Goal: Check status: Check status

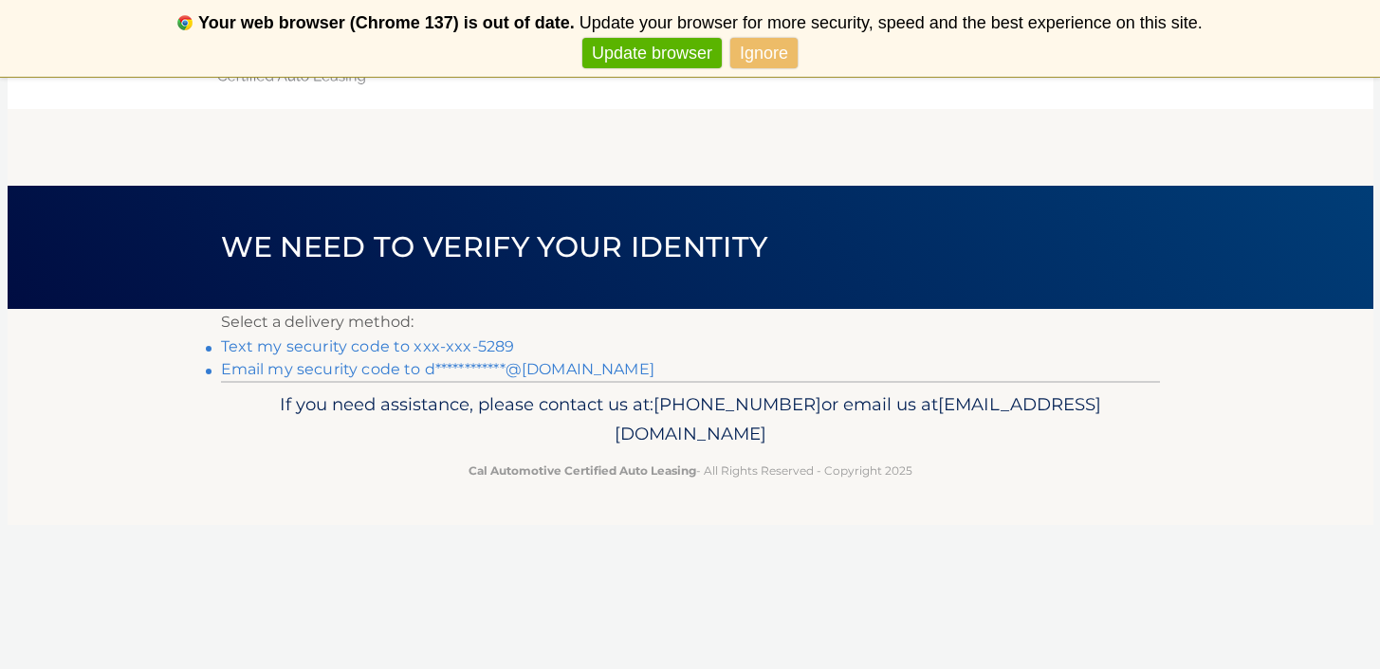
click at [422, 346] on link "Text my security code to xxx-xxx-5289" at bounding box center [368, 347] width 294 height 18
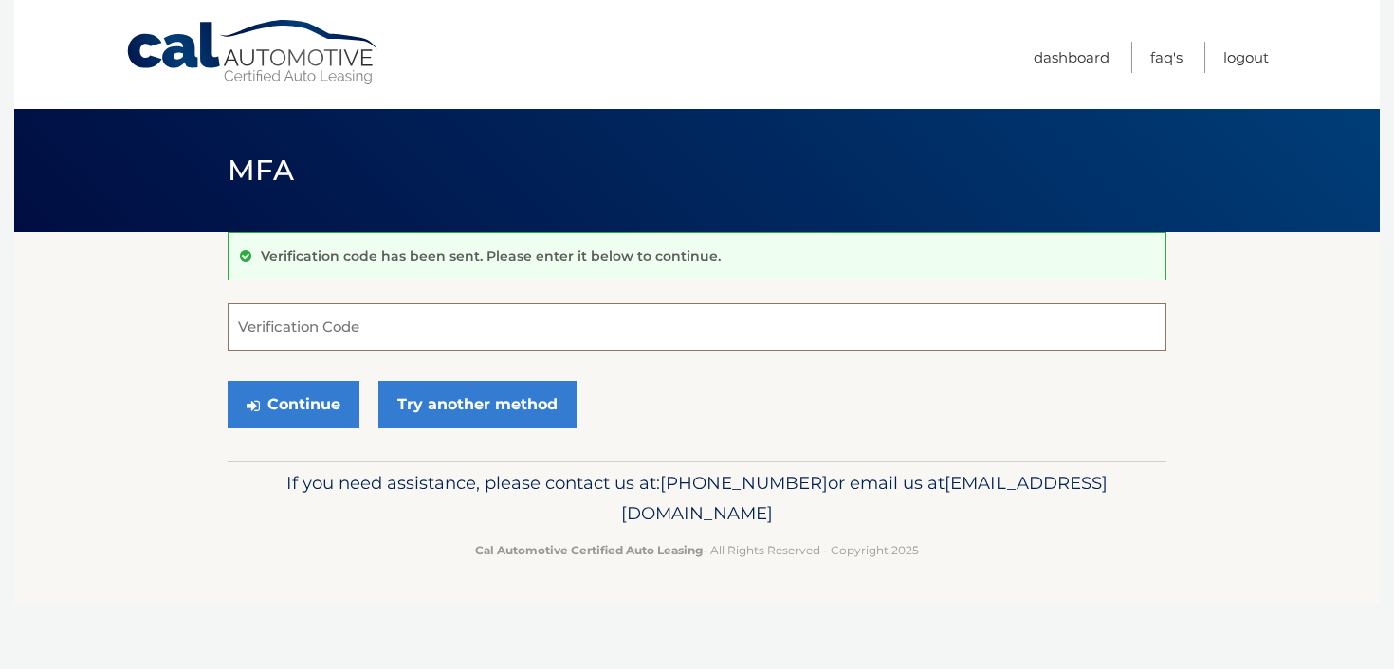
click at [365, 336] on input "Verification Code" at bounding box center [697, 326] width 939 height 47
type input "257158"
click at [297, 395] on button "Continue" at bounding box center [294, 404] width 132 height 47
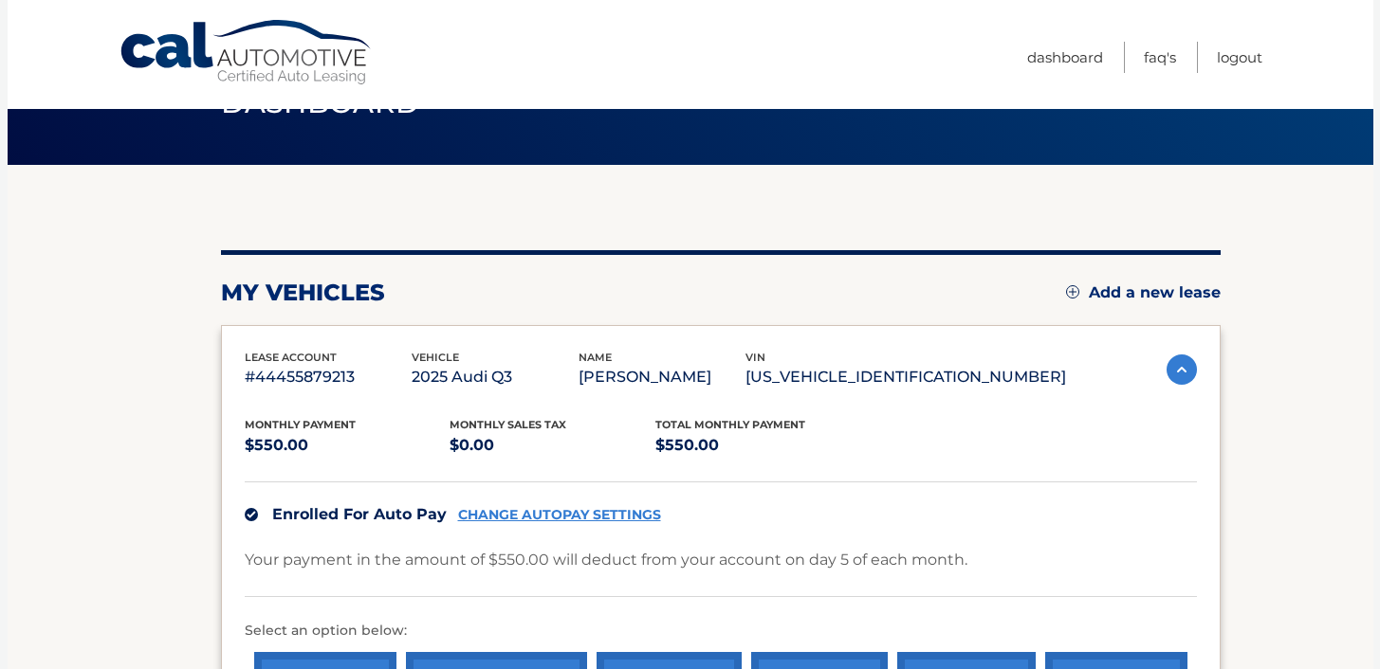
scroll to position [373, 0]
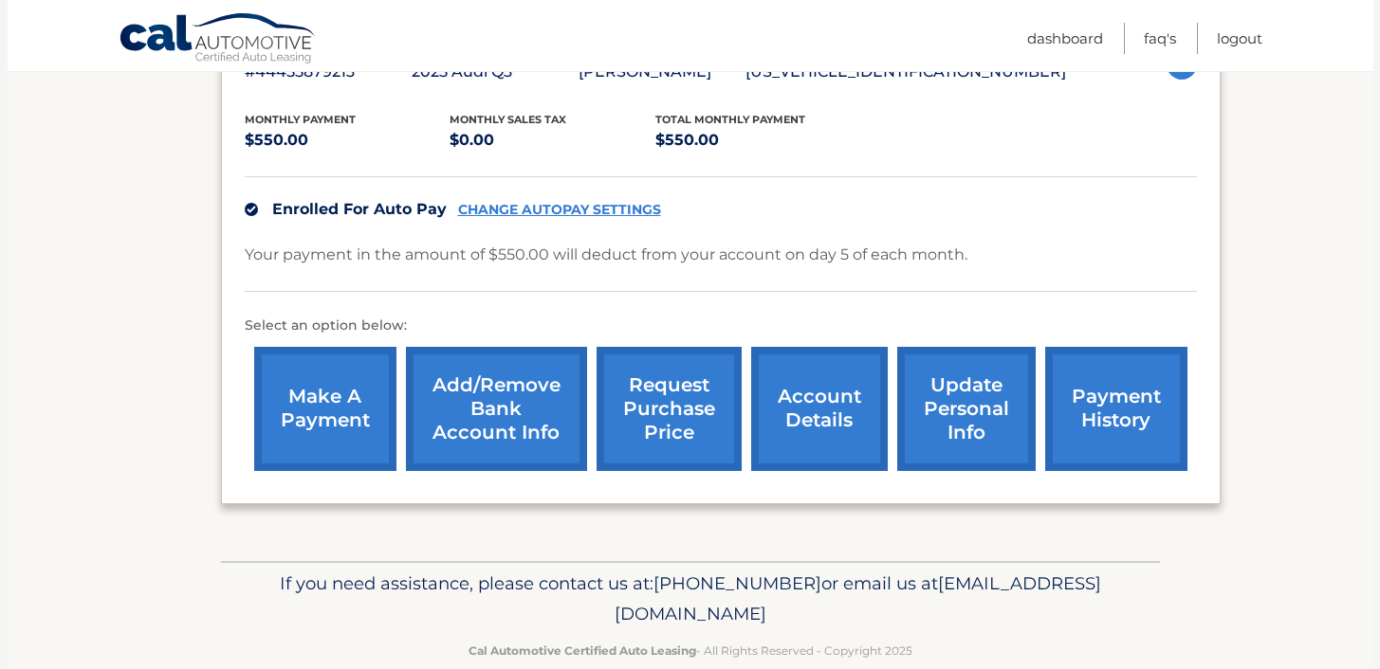
click at [1087, 400] on link "payment history" at bounding box center [1116, 409] width 142 height 124
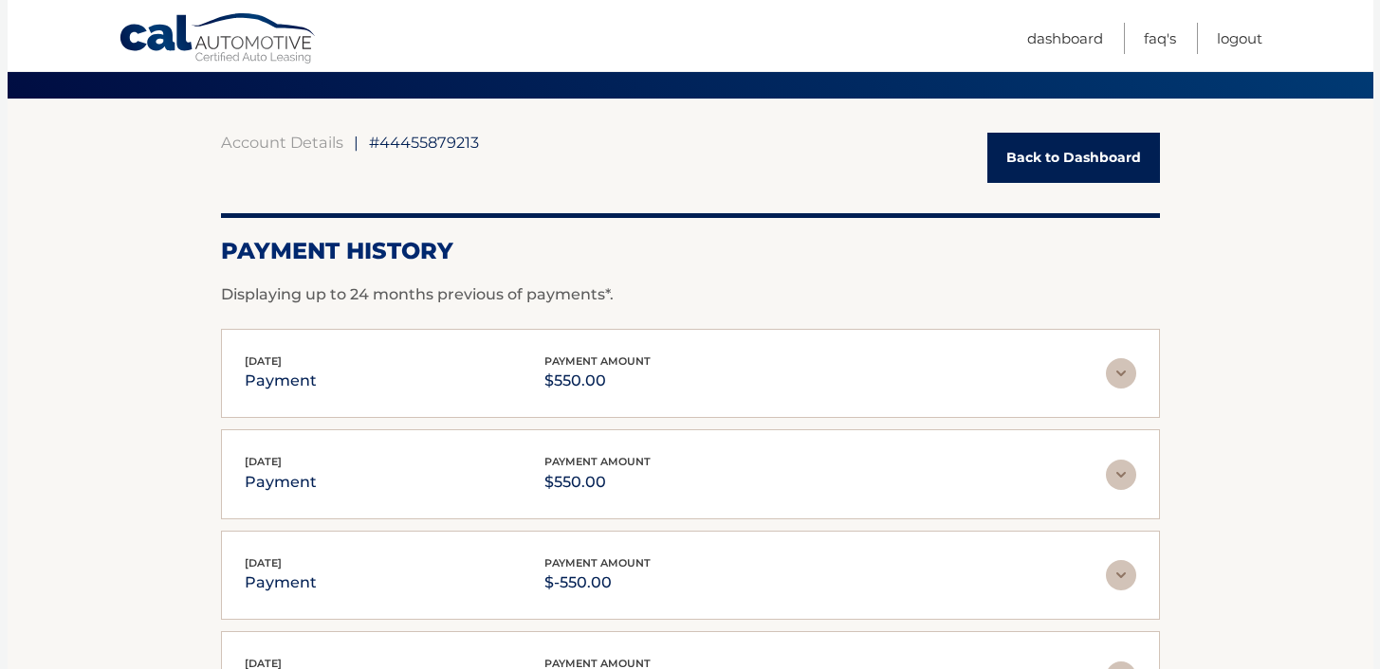
scroll to position [370, 0]
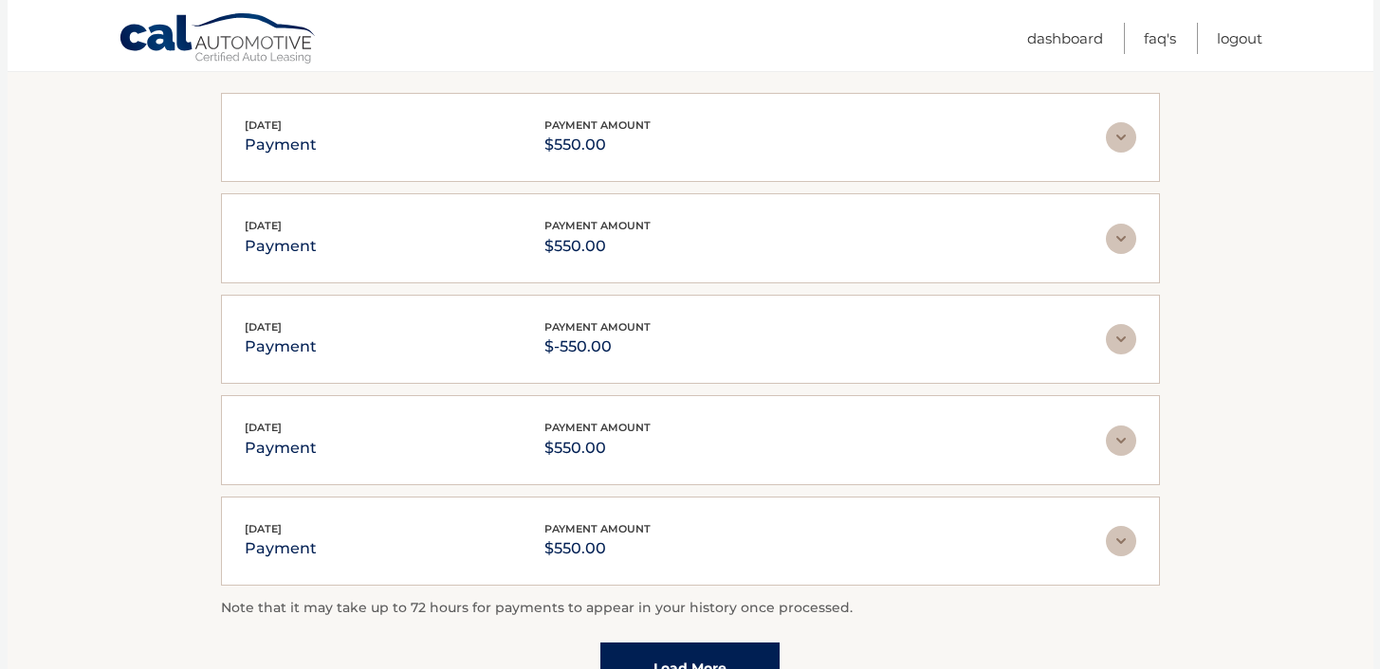
click at [1116, 343] on img at bounding box center [1121, 339] width 30 height 30
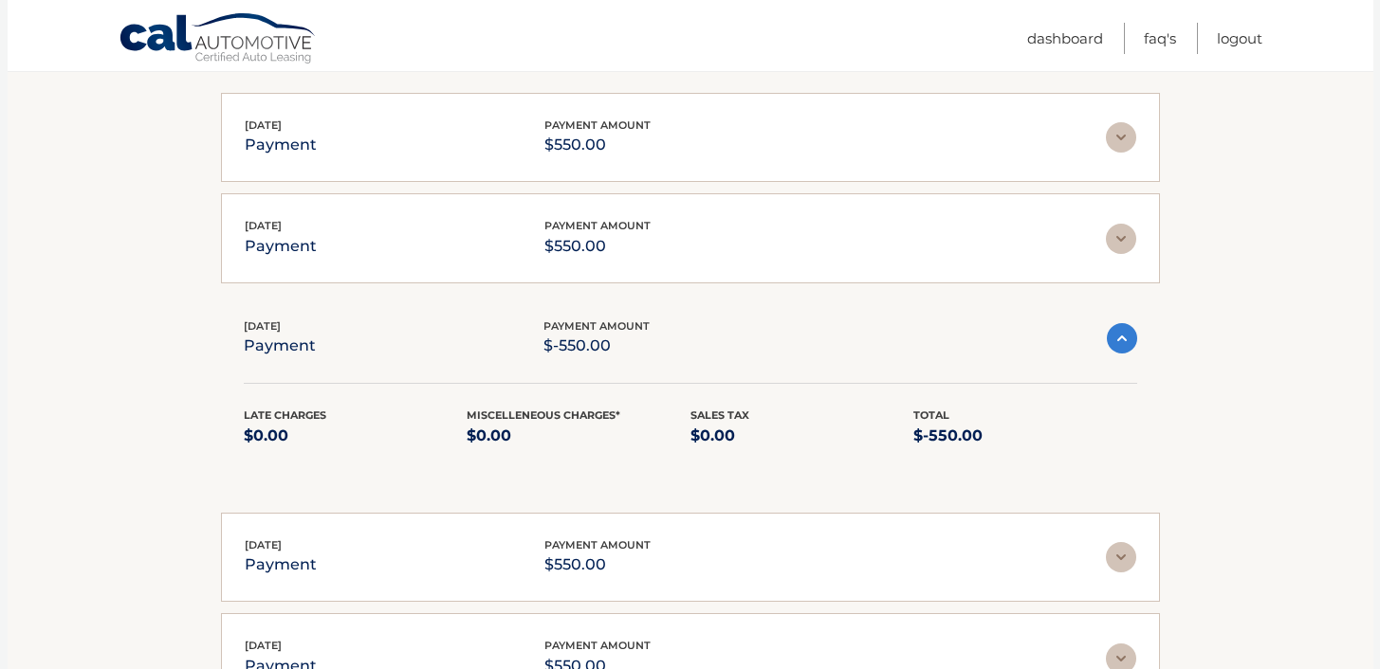
click at [1119, 237] on img at bounding box center [1121, 239] width 30 height 30
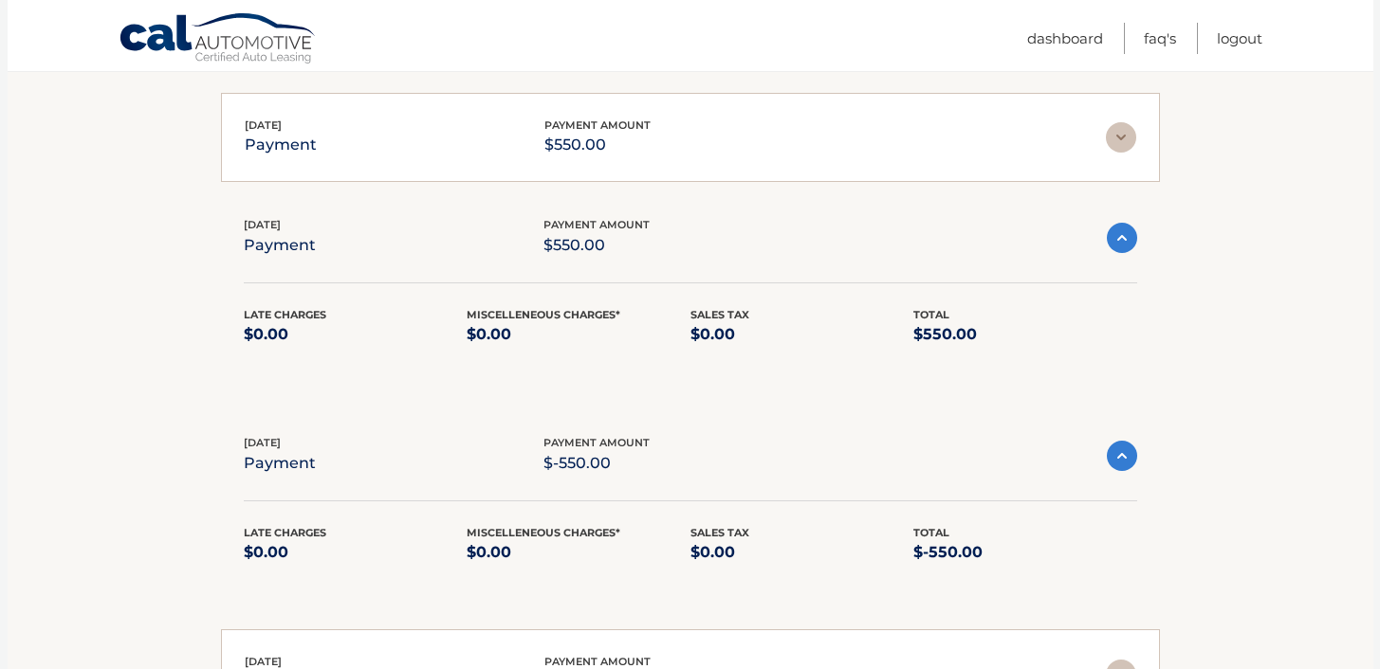
click at [1117, 125] on img at bounding box center [1121, 137] width 30 height 30
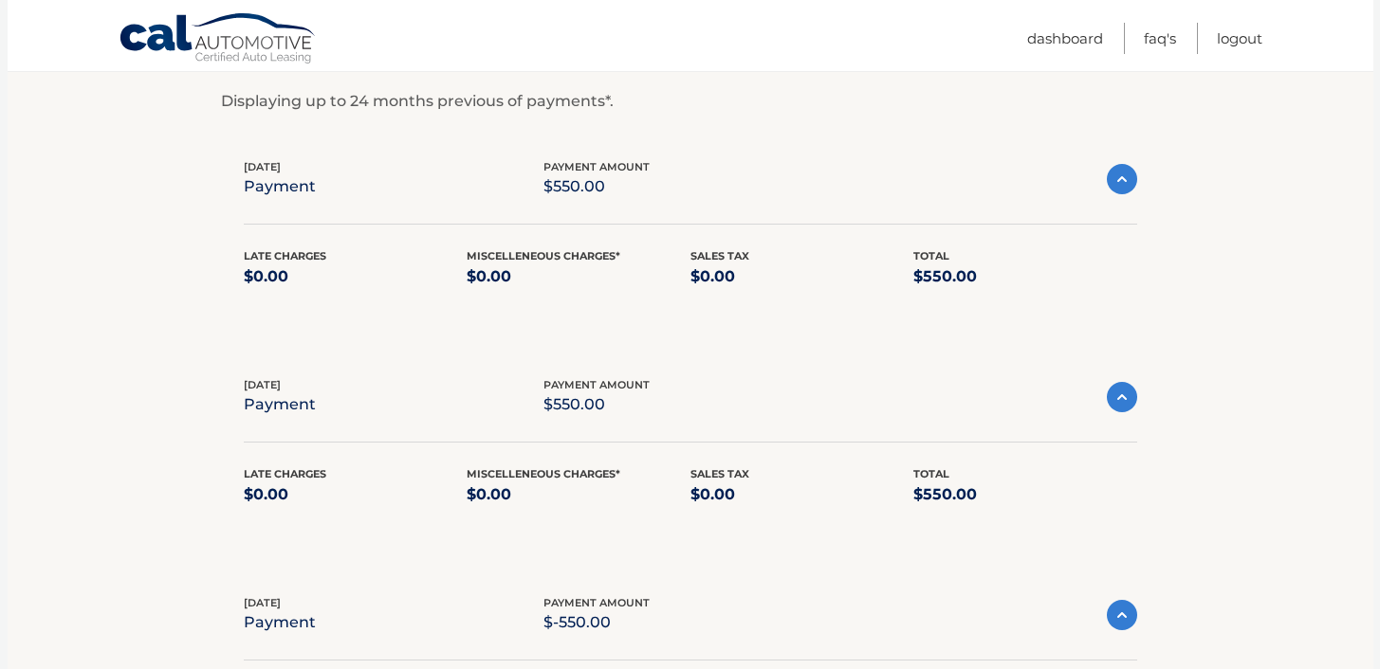
scroll to position [0, 0]
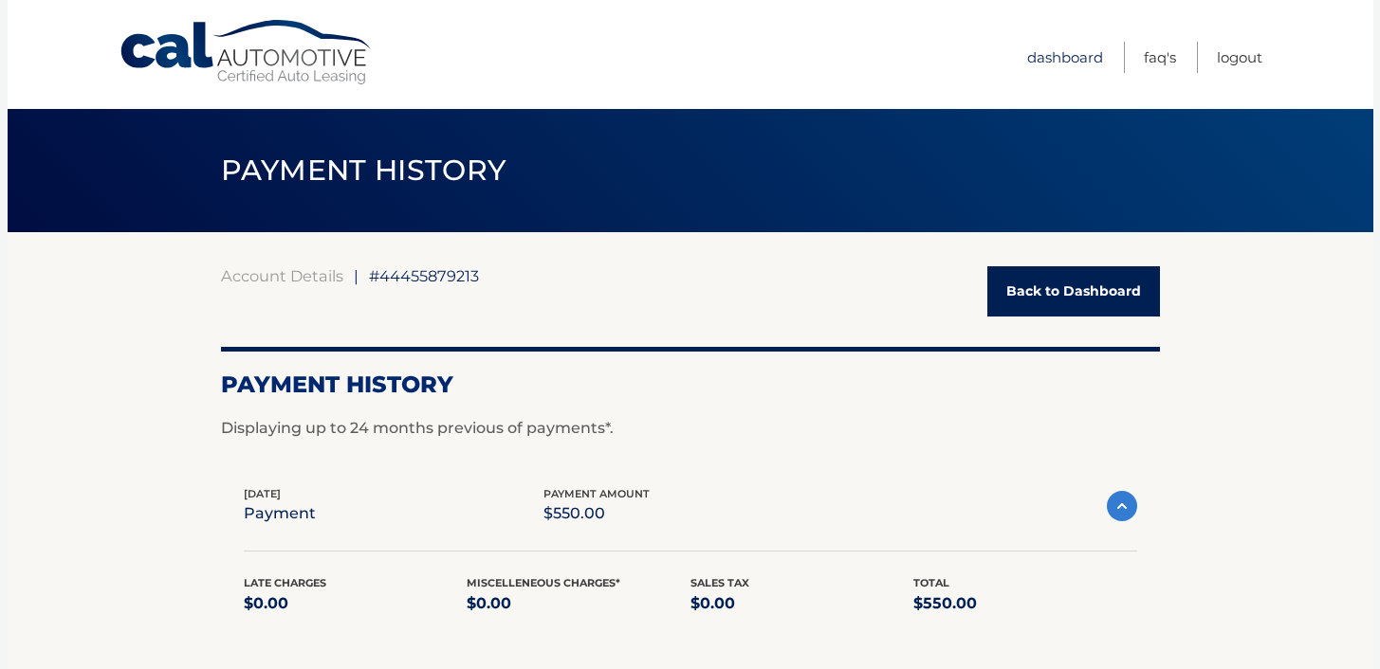
click at [1060, 52] on link "Dashboard" at bounding box center [1065, 57] width 76 height 31
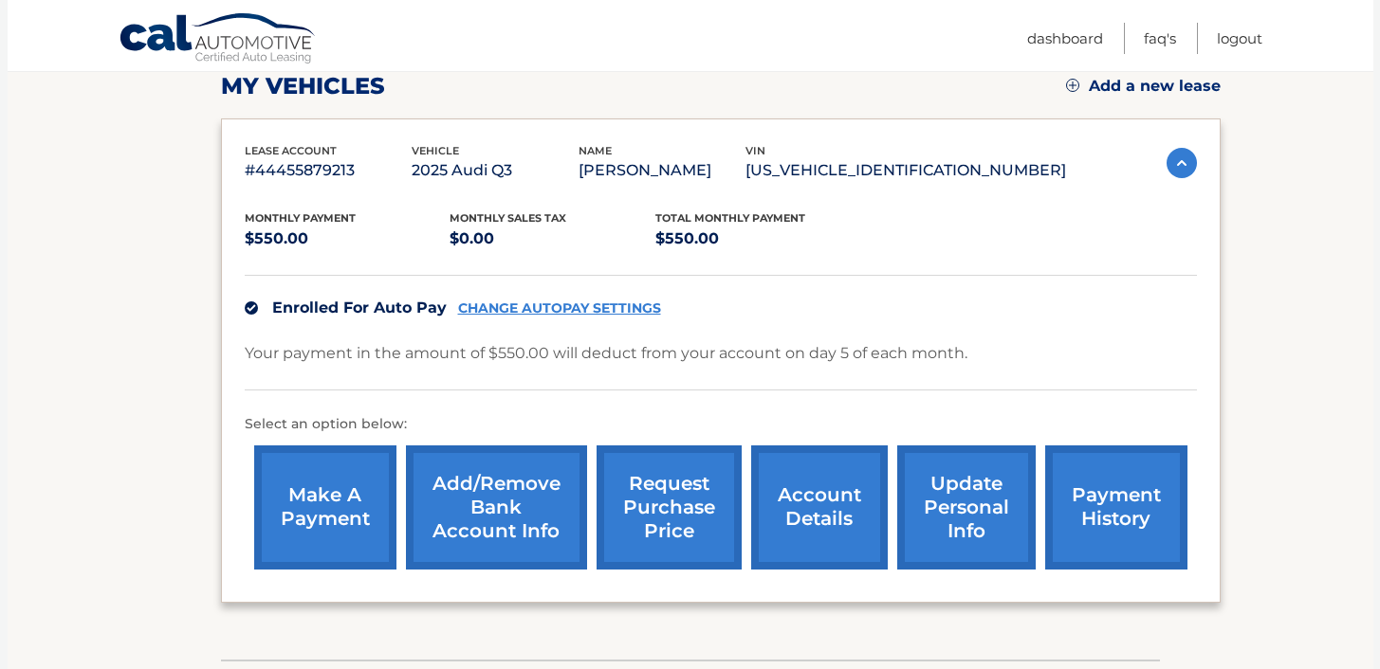
scroll to position [371, 0]
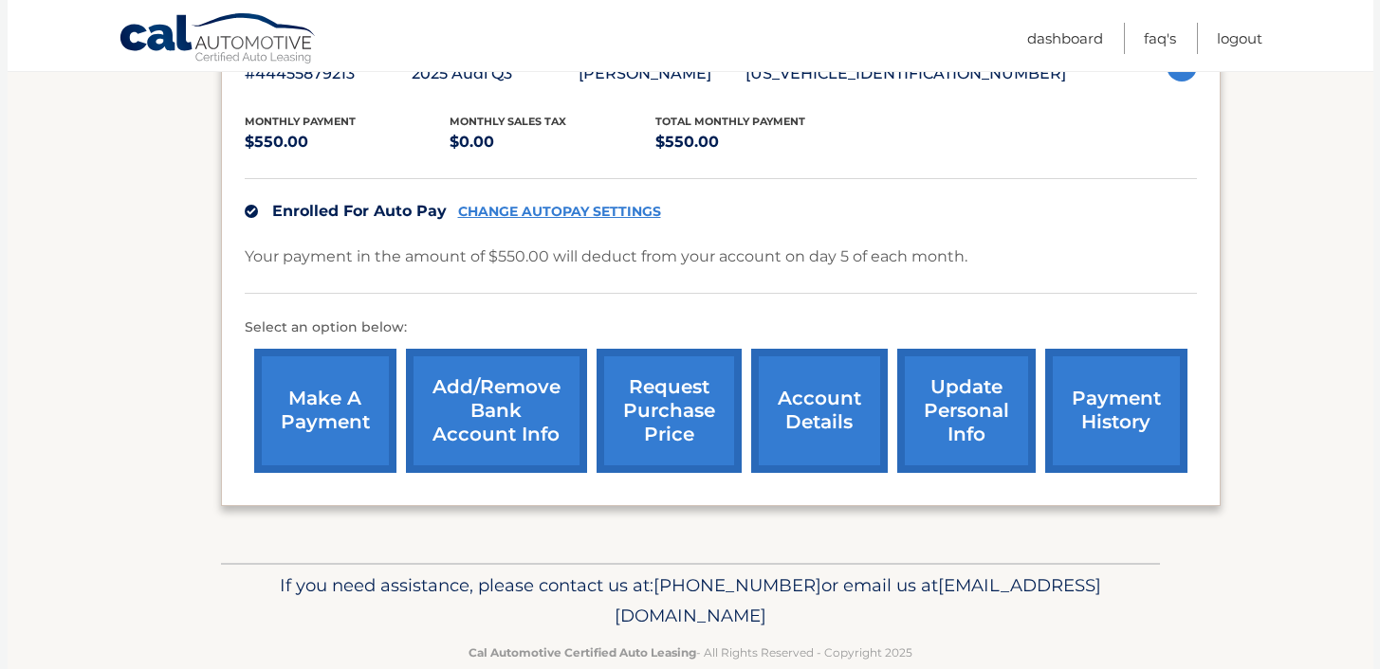
click at [840, 416] on link "account details" at bounding box center [819, 411] width 137 height 124
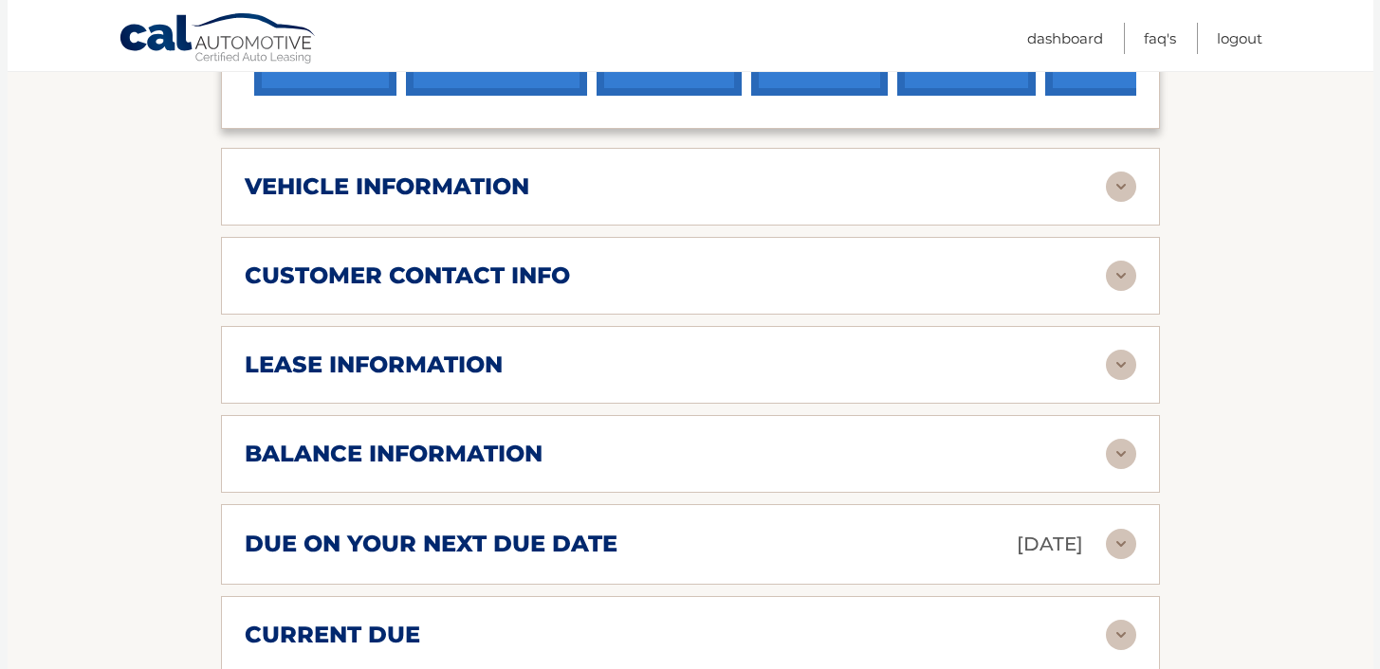
scroll to position [883, 0]
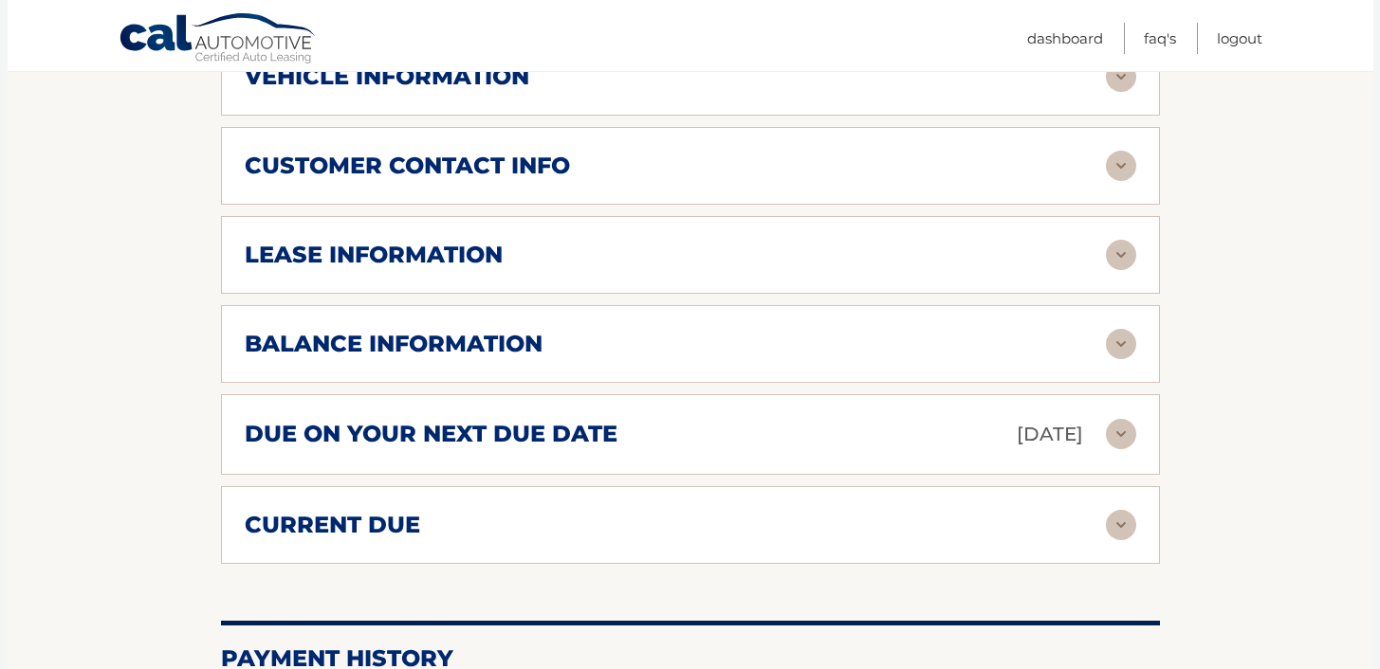
click at [815, 350] on div "balance information" at bounding box center [675, 344] width 861 height 28
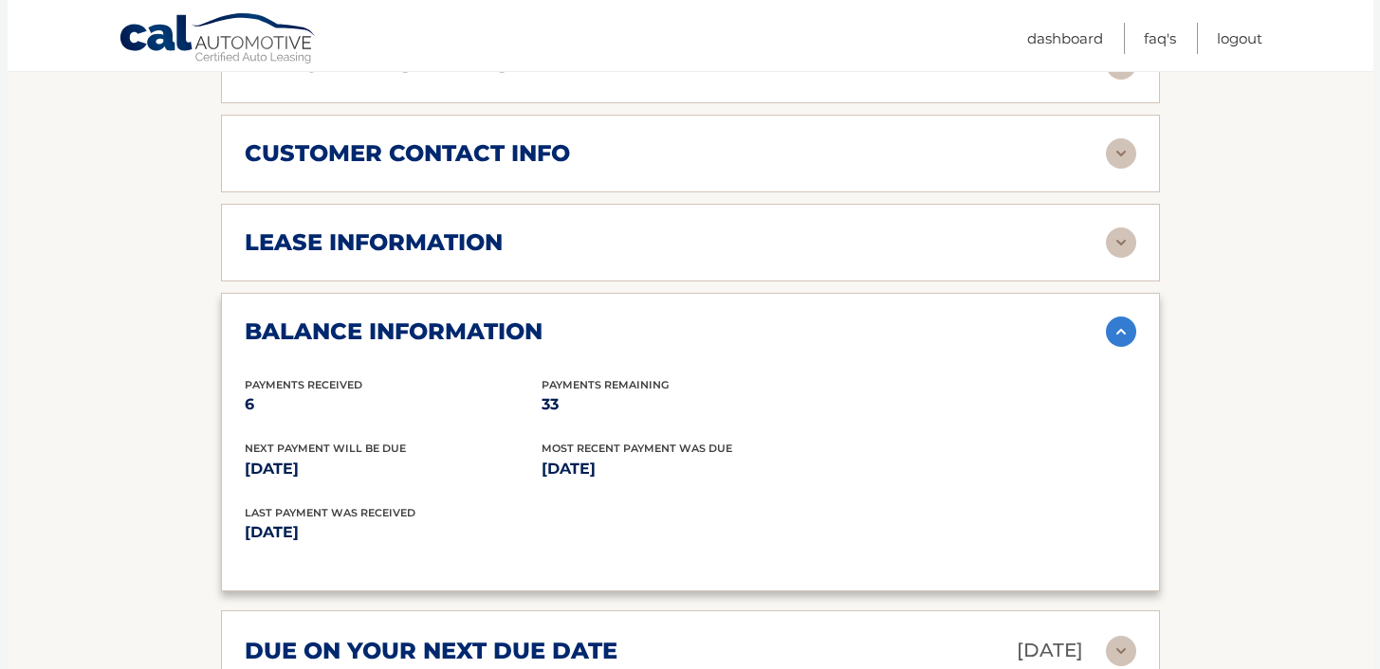
scroll to position [1172, 0]
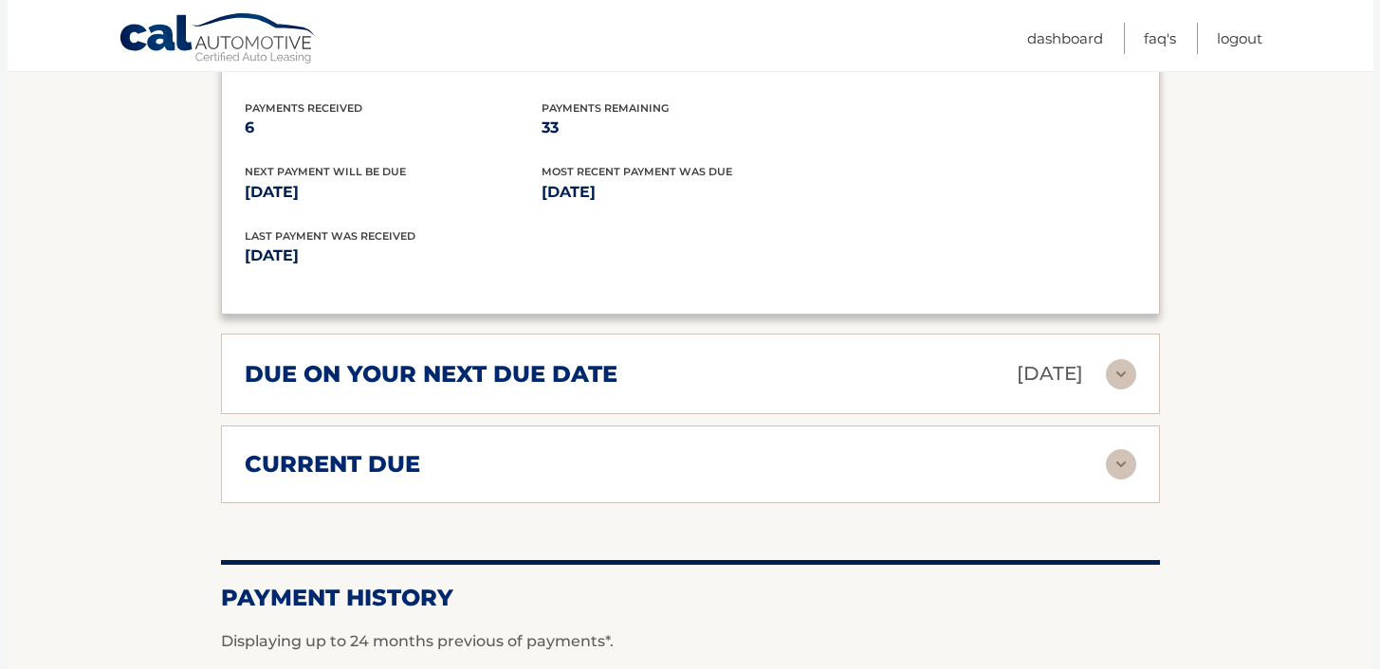
click at [807, 355] on div "due on your next due date [DATE] Late Charges $0.00 Miscellaneous Charges * $25…" at bounding box center [690, 374] width 939 height 81
click at [1101, 370] on div "due on your next due date [DATE]" at bounding box center [675, 373] width 861 height 33
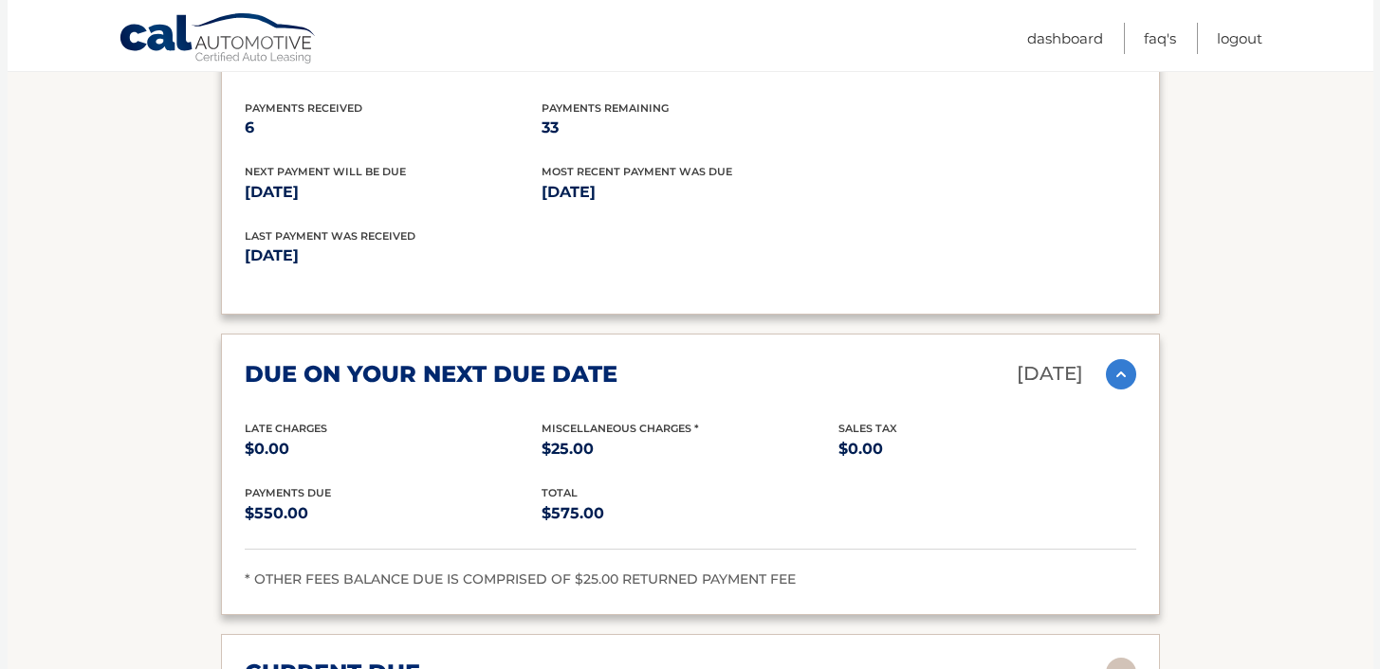
scroll to position [1447, 0]
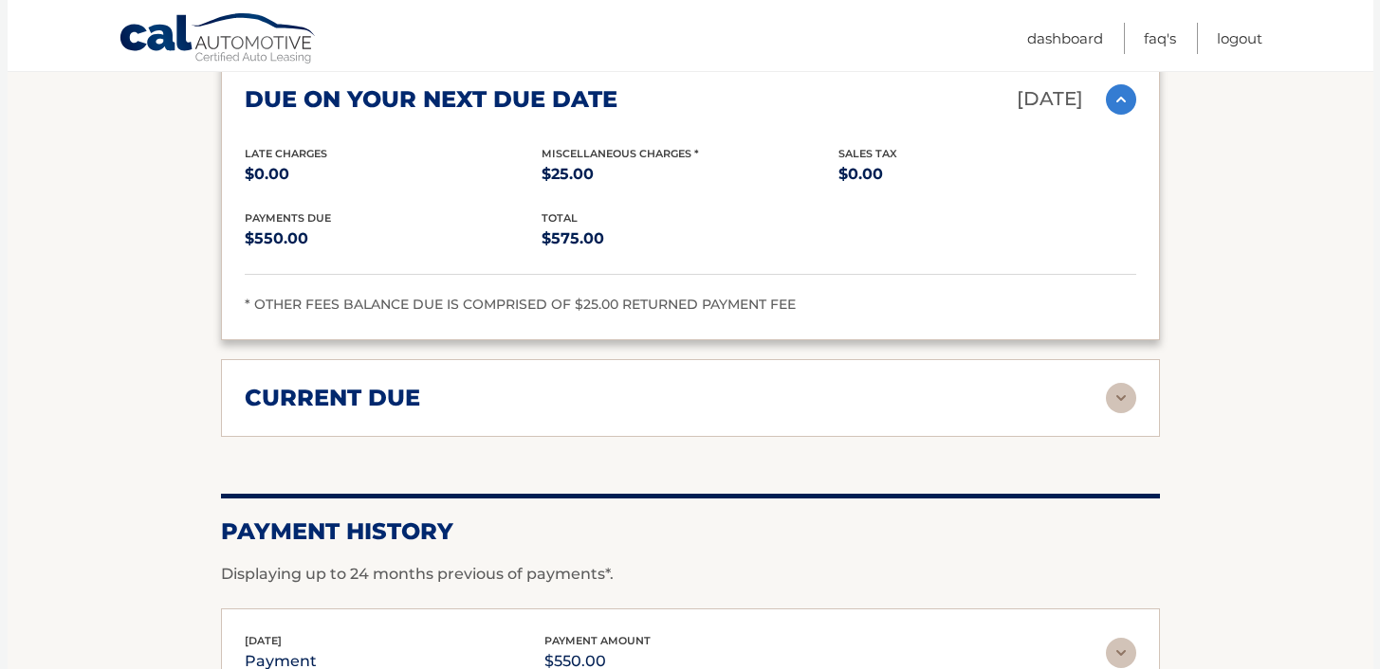
click at [1112, 394] on img at bounding box center [1121, 398] width 30 height 30
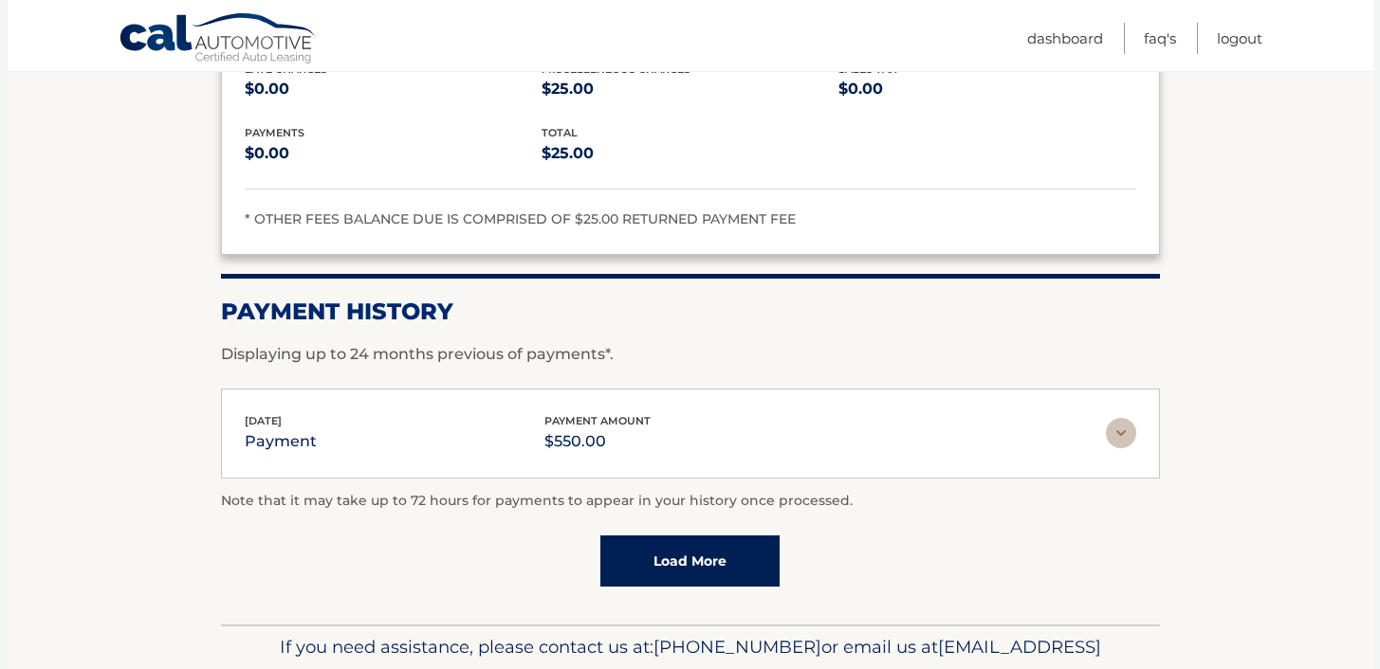
scroll to position [1923, 0]
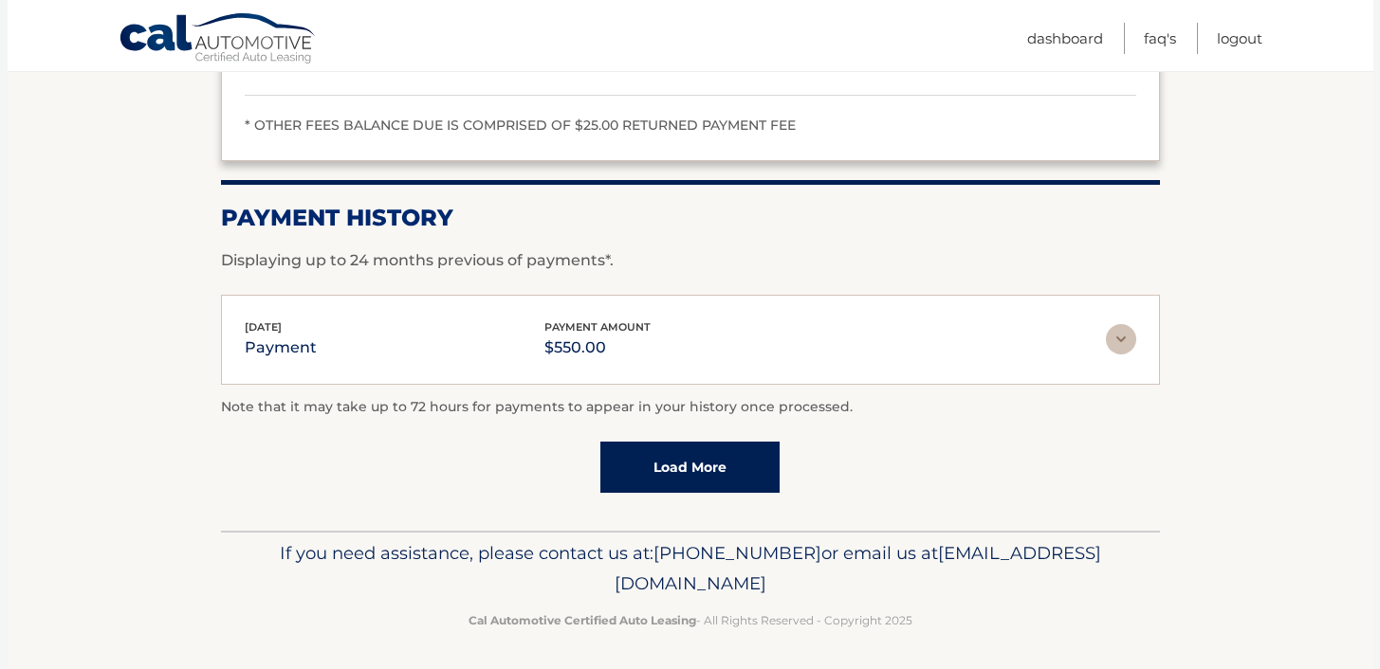
drag, startPoint x: 864, startPoint y: 582, endPoint x: 514, endPoint y: 588, distance: 350.0
click at [514, 588] on p "If you need assistance, please contact us at: [PHONE_NUMBER] or email us at [EM…" at bounding box center [690, 569] width 914 height 61
copy span "[EMAIL_ADDRESS][DOMAIN_NAME]"
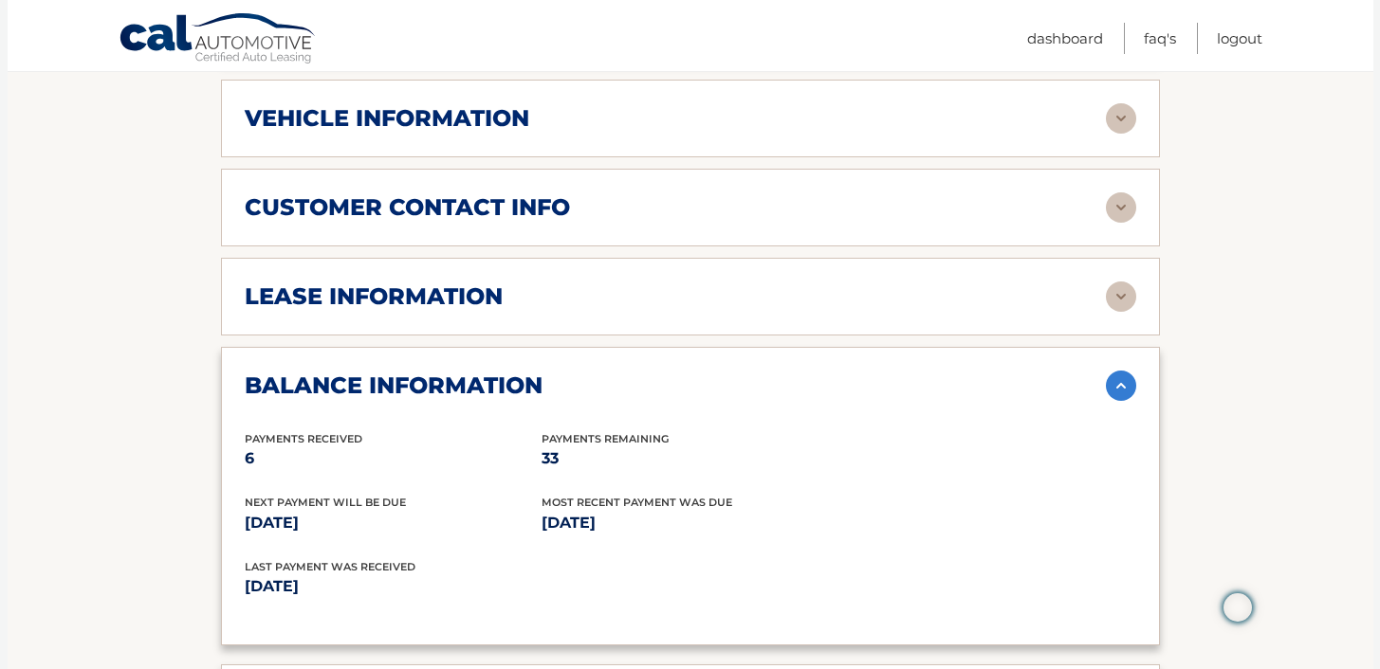
scroll to position [49, 0]
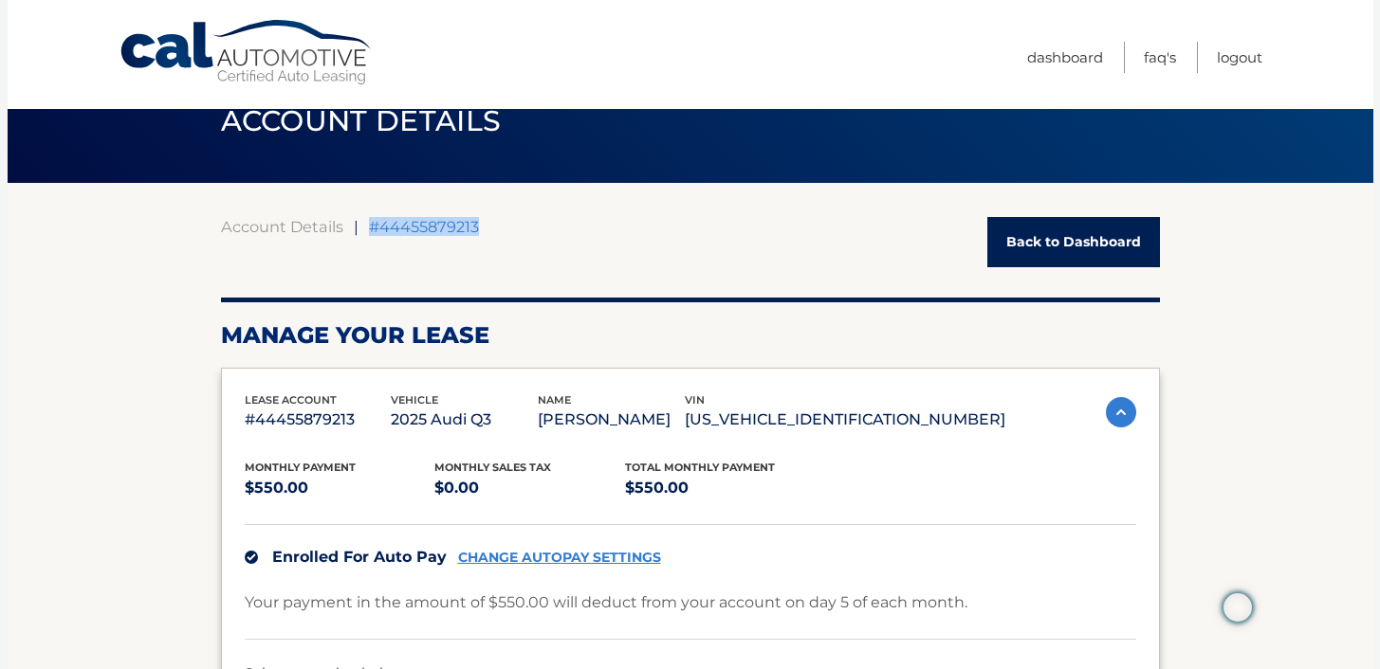
drag, startPoint x: 460, startPoint y: 231, endPoint x: 372, endPoint y: 232, distance: 88.2
click at [372, 232] on div "Account Details | #44455879213 Back to Dashboard" at bounding box center [690, 242] width 939 height 50
copy span "#44455879213"
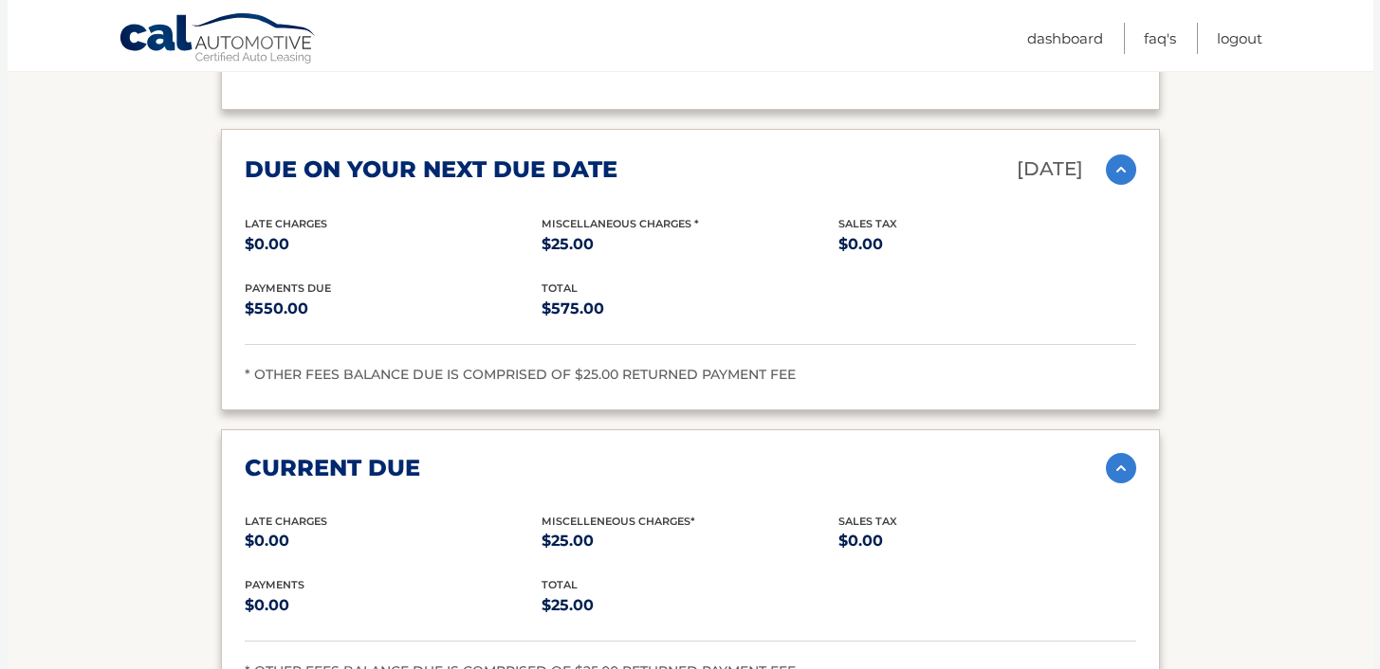
scroll to position [1767, 0]
